Goal: Check status

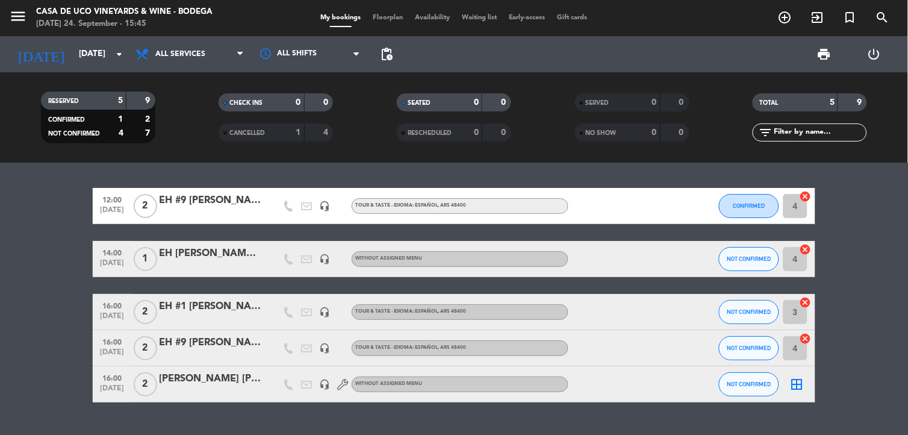
click at [245, 380] on div "[PERSON_NAME] [PERSON_NAME]" at bounding box center [210, 379] width 102 height 16
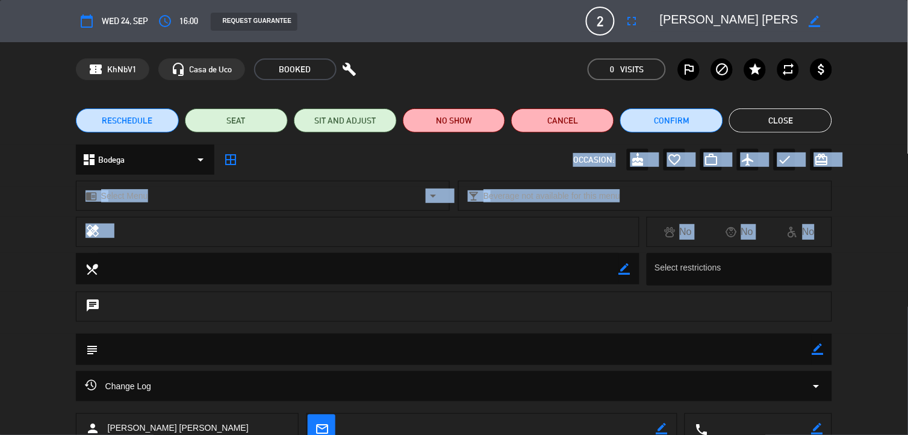
drag, startPoint x: 56, startPoint y: 260, endPoint x: 326, endPoint y: 169, distance: 285.4
click at [326, 169] on div "calendar_today Wed 24, Sep access_time 16:00 REQUEST GUARANTEE 2 EH Souza Alves…" at bounding box center [454, 217] width 908 height 435
click at [794, 109] on button "Close" at bounding box center [780, 120] width 103 height 24
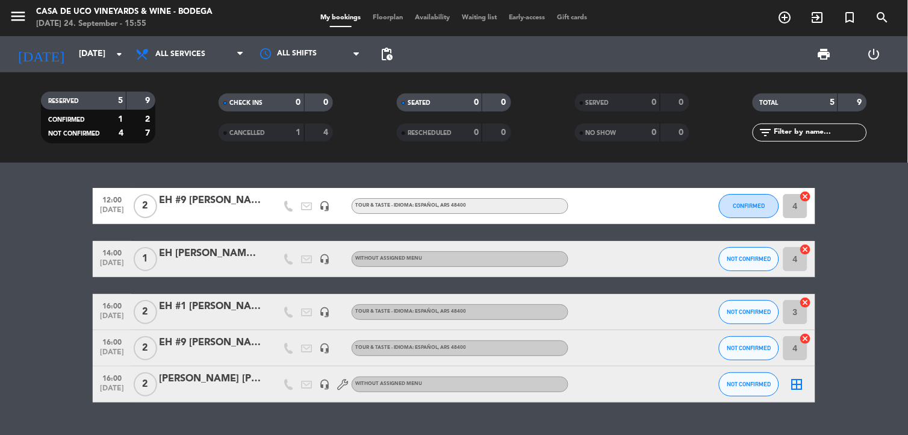
click at [67, 215] on bookings-row "12:00 Sep 24 2 EH #9 Jamile e Murilo headset_mic TOUR & TASTE - IDIOMA: ESPAÑOL…" at bounding box center [454, 295] width 908 height 214
click at [67, 234] on bookings-row "12:00 Sep 24 2 EH #9 Jamile e Murilo headset_mic TOUR & TASTE - IDIOMA: ESPAÑOL…" at bounding box center [454, 295] width 908 height 214
